Goal: Find specific page/section: Find specific page/section

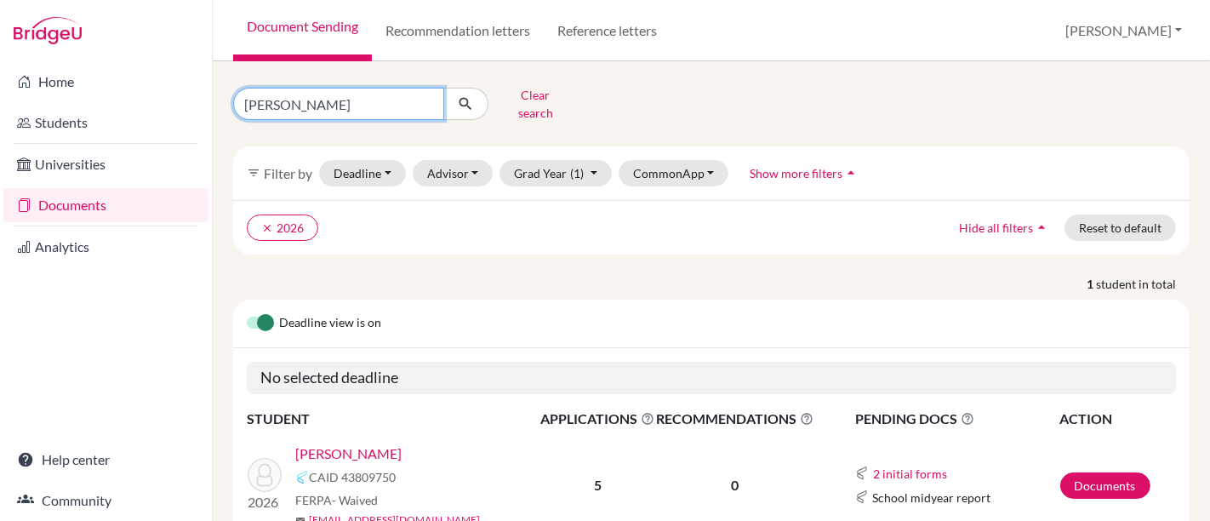
click at [356, 89] on input "[PERSON_NAME]" at bounding box center [338, 104] width 211 height 32
type input "S"
click at [444, 88] on button "submit" at bounding box center [466, 104] width 45 height 32
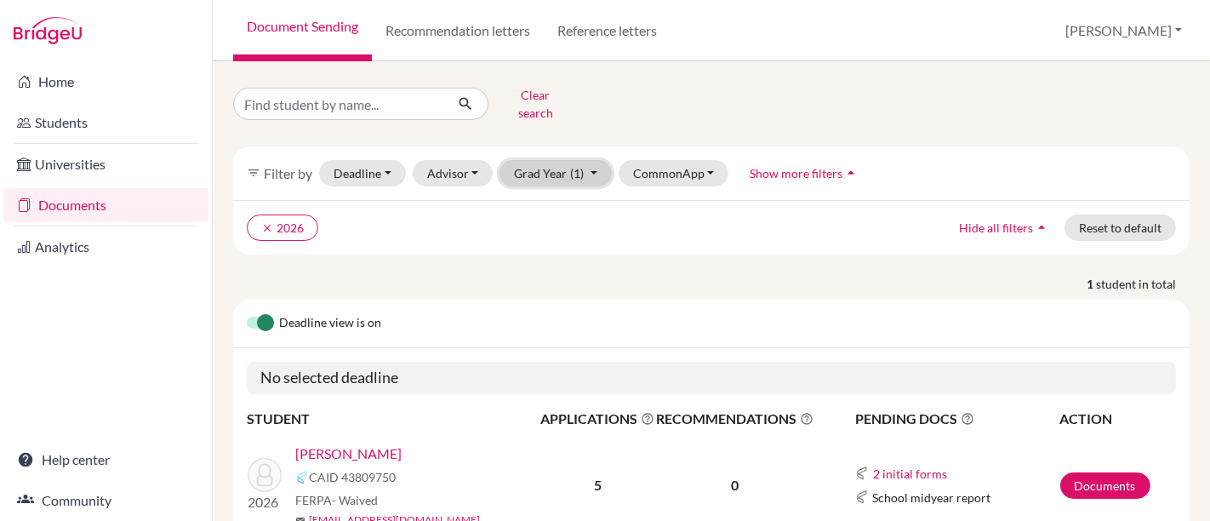
click at [541, 167] on button "Grad Year (1)" at bounding box center [556, 173] width 112 height 26
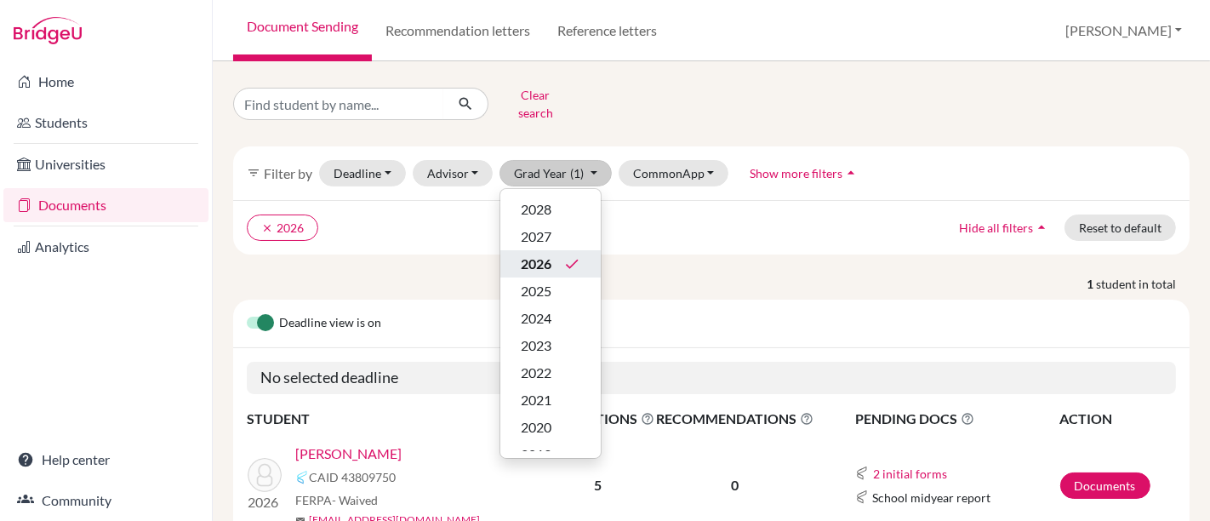
click at [545, 256] on span "2026" at bounding box center [536, 264] width 31 height 20
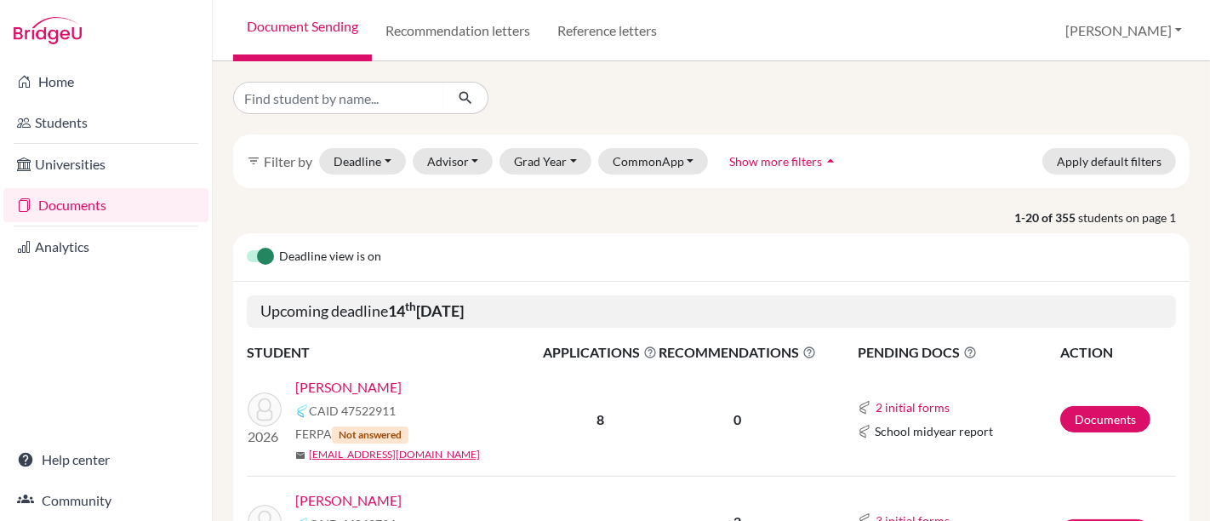
drag, startPoint x: 483, startPoint y: 307, endPoint x: 931, endPoint y: 244, distance: 453.0
click at [931, 244] on div "Deadline view is on" at bounding box center [711, 257] width 957 height 49
click at [544, 164] on button "Grad Year" at bounding box center [546, 161] width 92 height 26
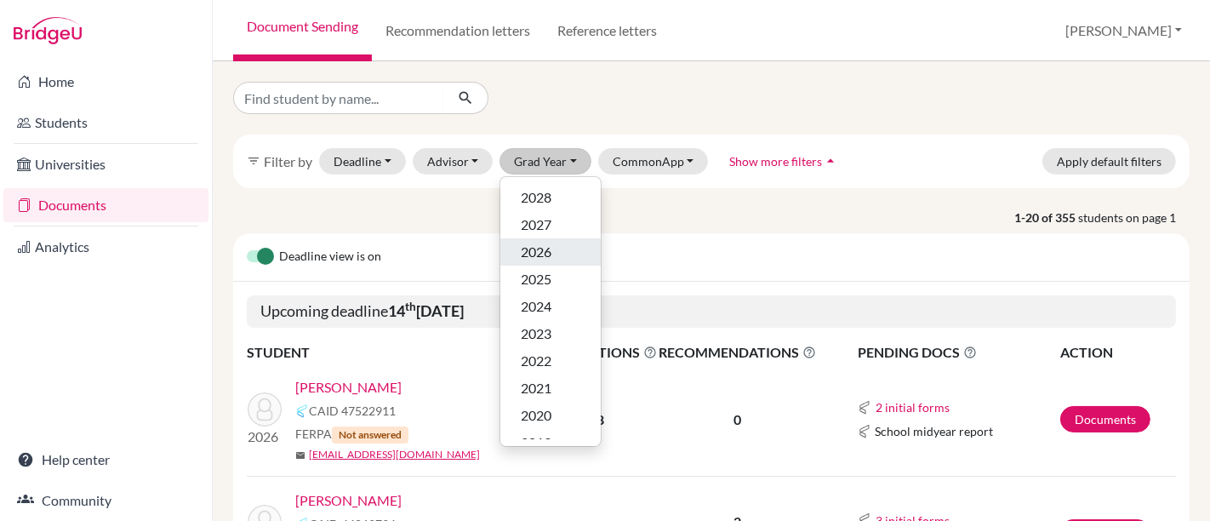
click at [549, 251] on span "2026" at bounding box center [536, 252] width 31 height 20
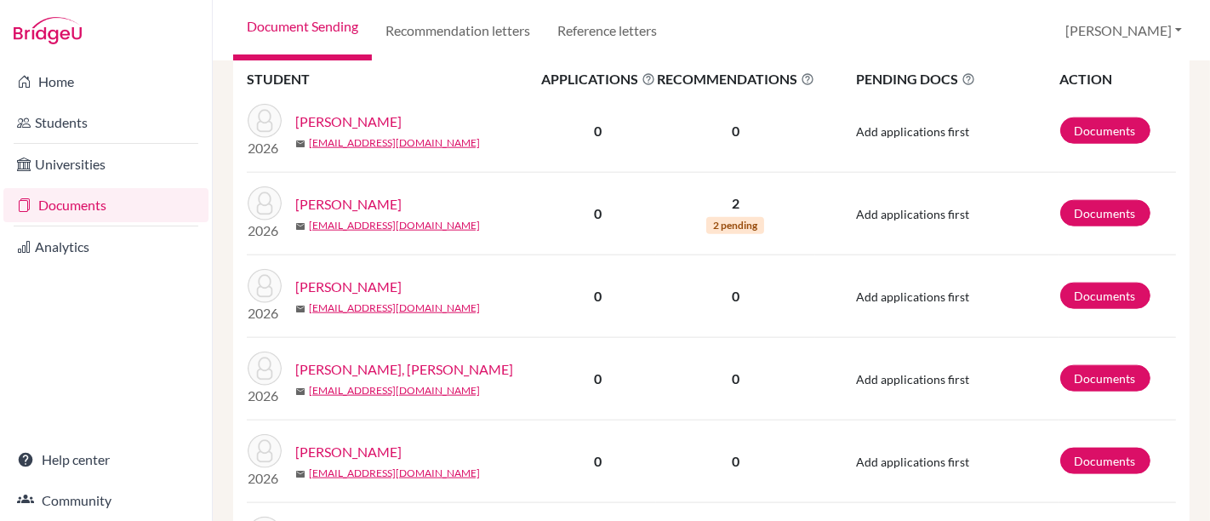
scroll to position [1660, 0]
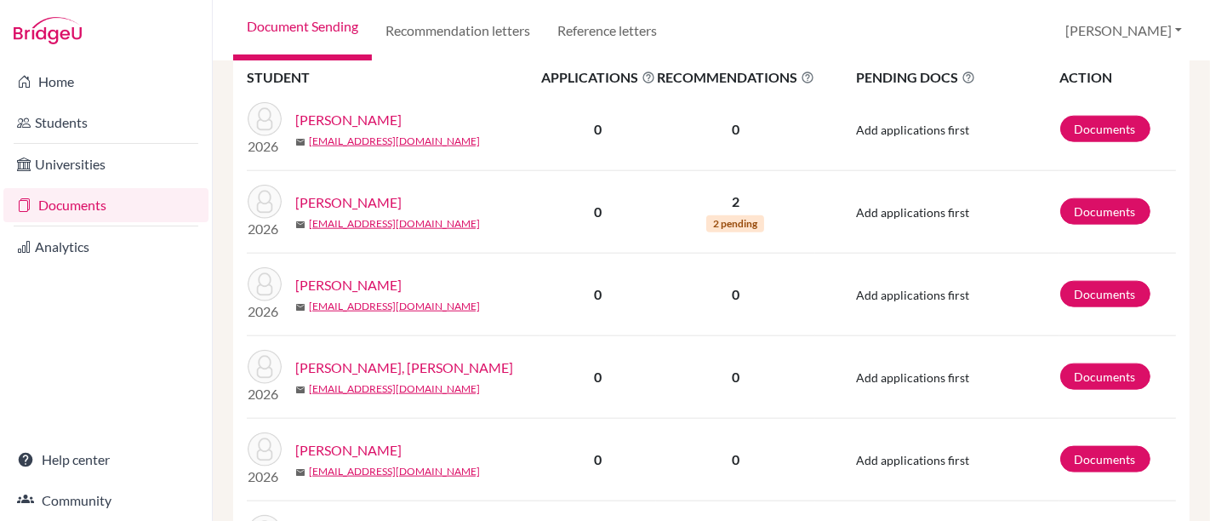
click at [462, 368] on div "[PERSON_NAME], [PERSON_NAME]" at bounding box center [423, 368] width 257 height 20
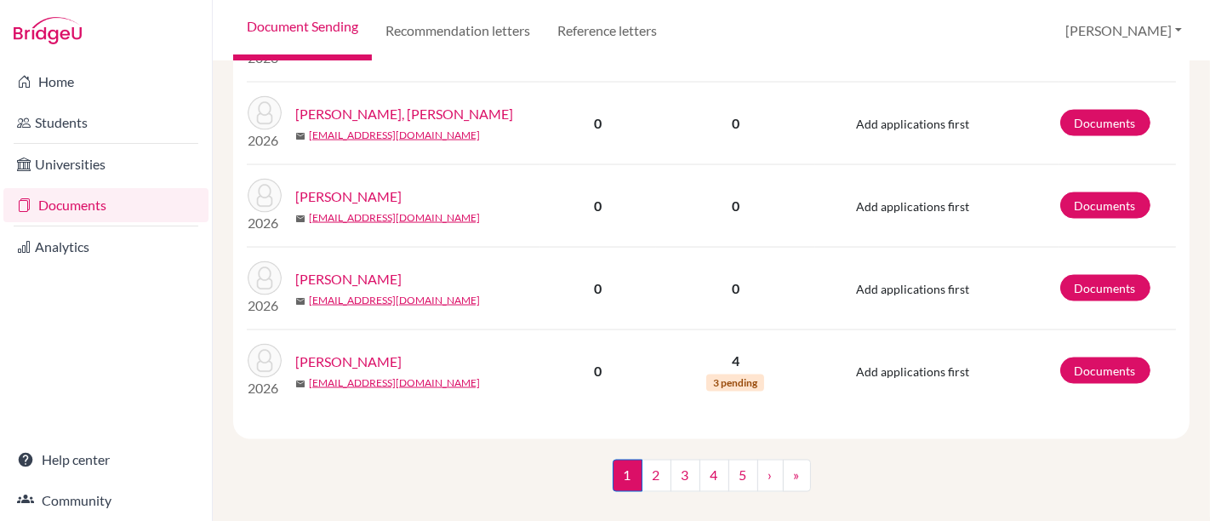
scroll to position [2358, 0]
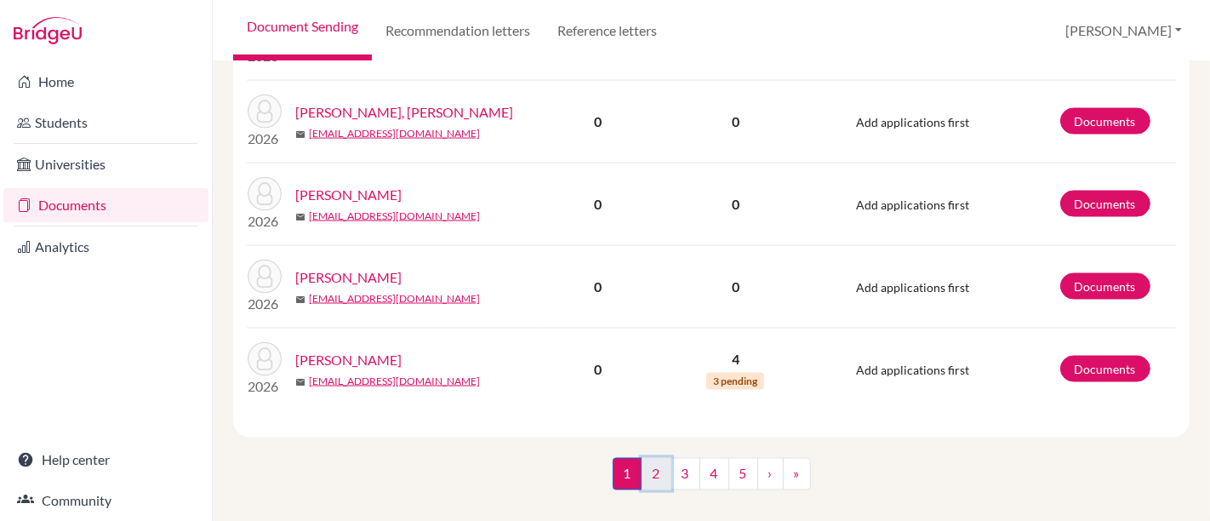
click at [652, 466] on link "2" at bounding box center [657, 474] width 30 height 32
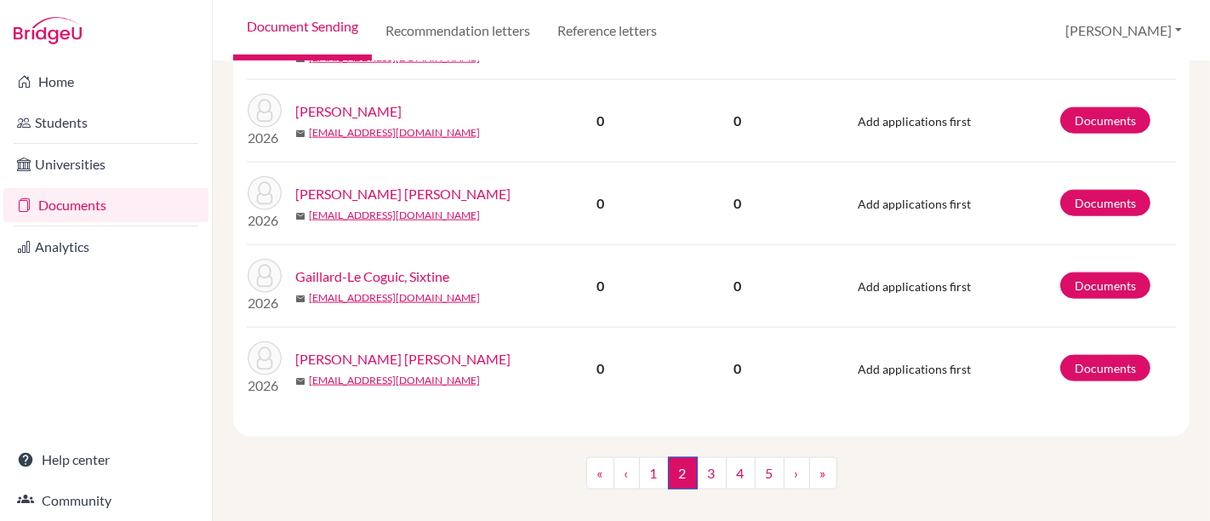
scroll to position [1792, 0]
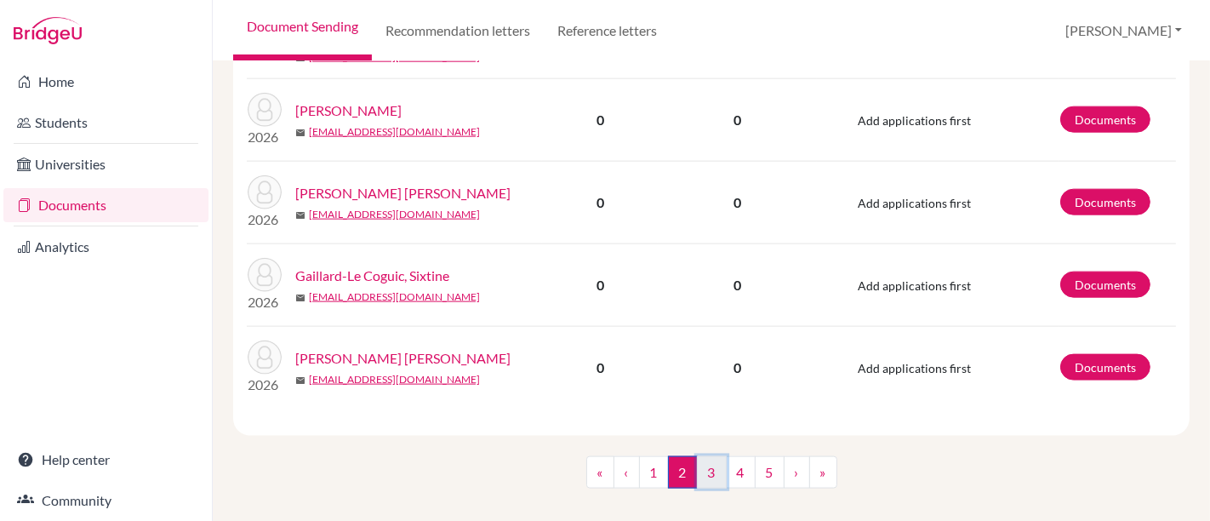
click at [697, 456] on link "3" at bounding box center [712, 472] width 30 height 32
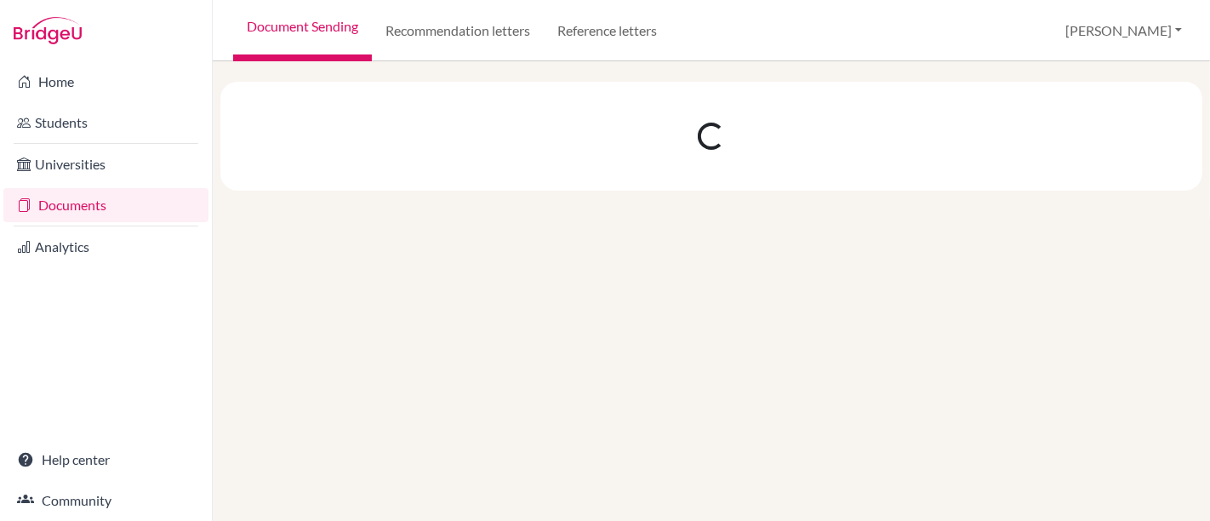
scroll to position [0, 0]
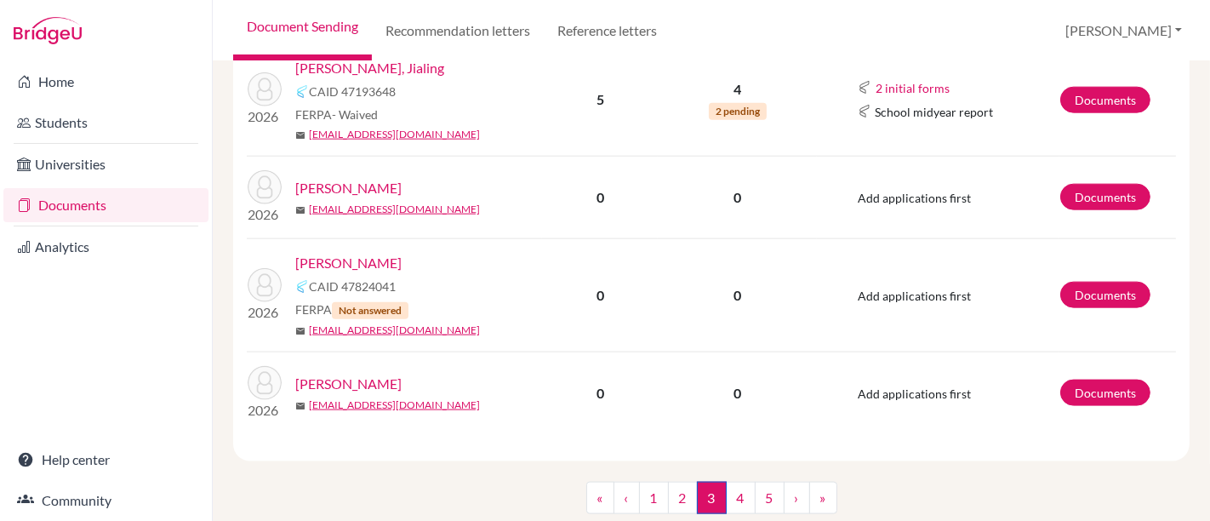
scroll to position [1760, 0]
click at [737, 482] on link "4" at bounding box center [741, 498] width 30 height 32
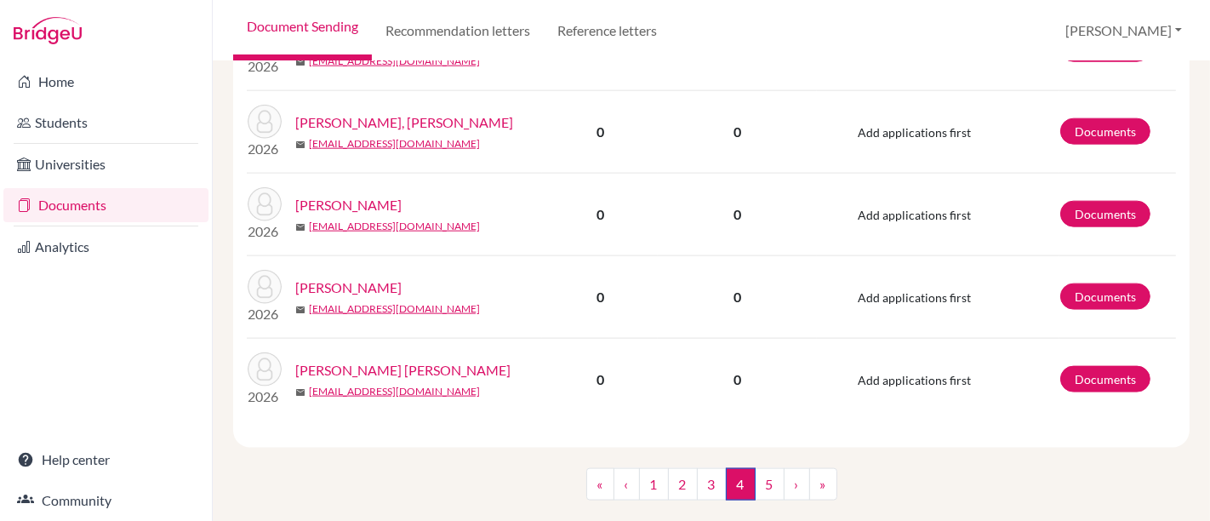
scroll to position [1800, 0]
click at [767, 468] on link "5" at bounding box center [770, 484] width 30 height 32
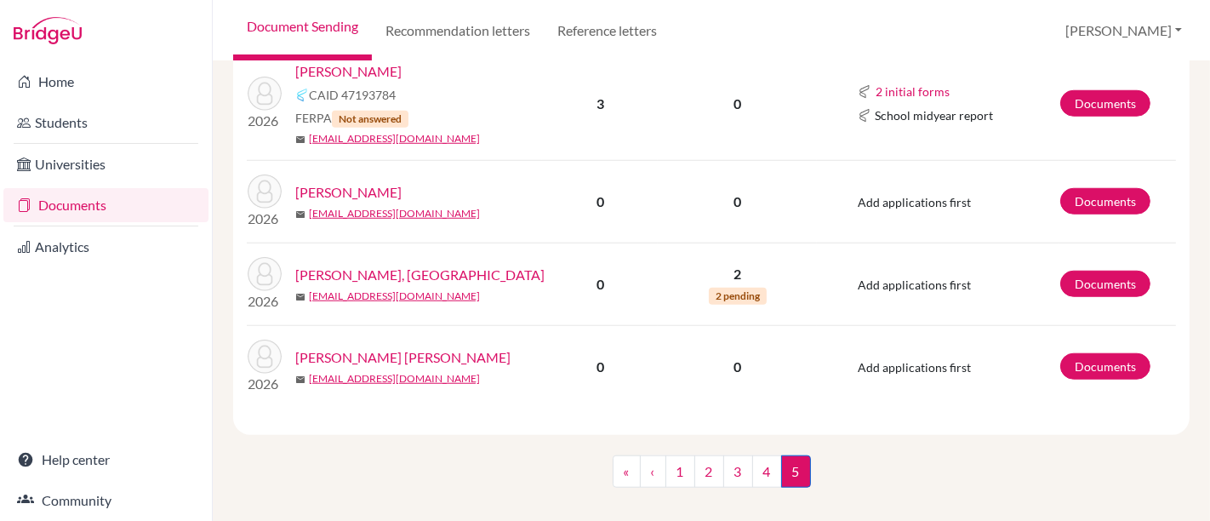
scroll to position [1228, 0]
